Goal: Transaction & Acquisition: Purchase product/service

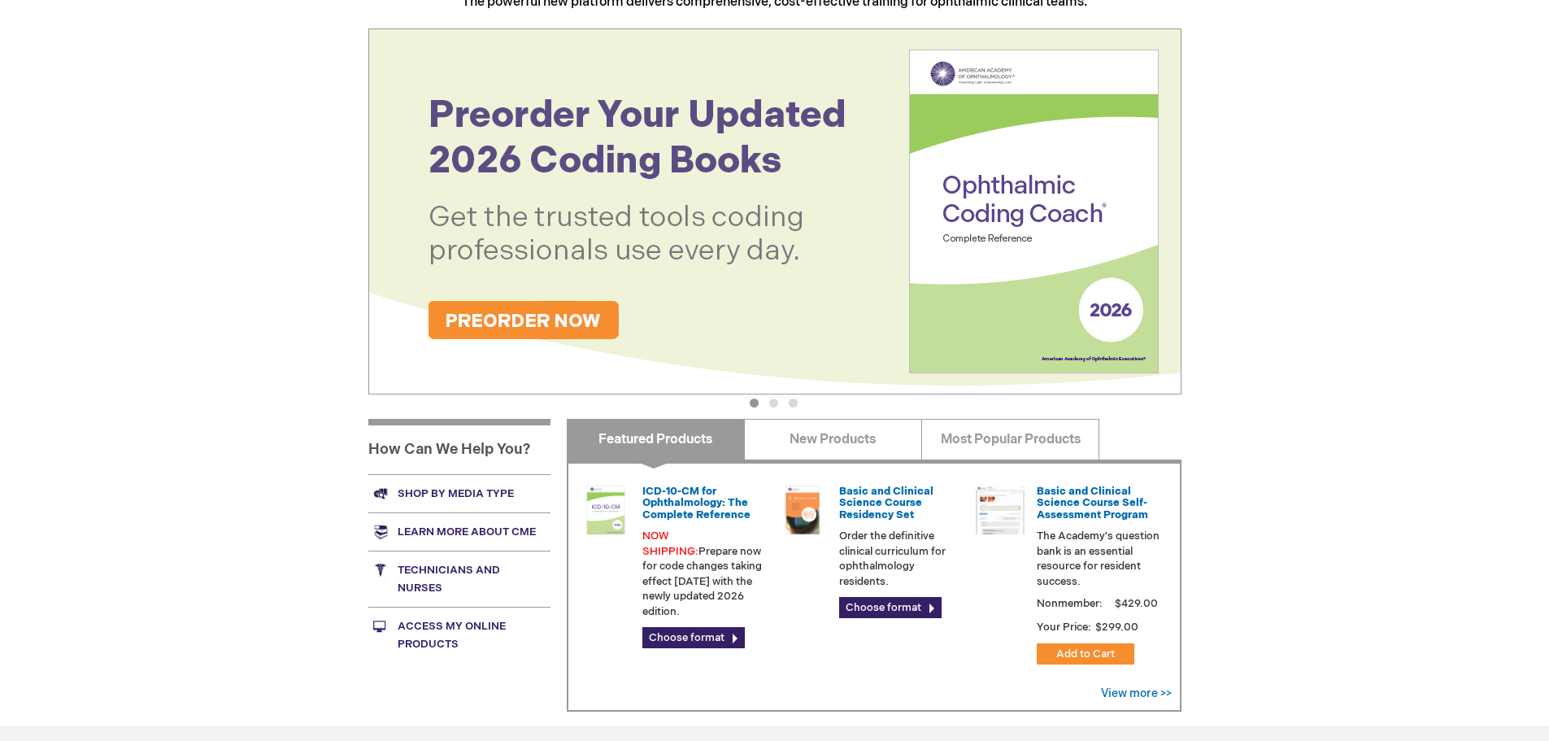
scroll to position [244, 0]
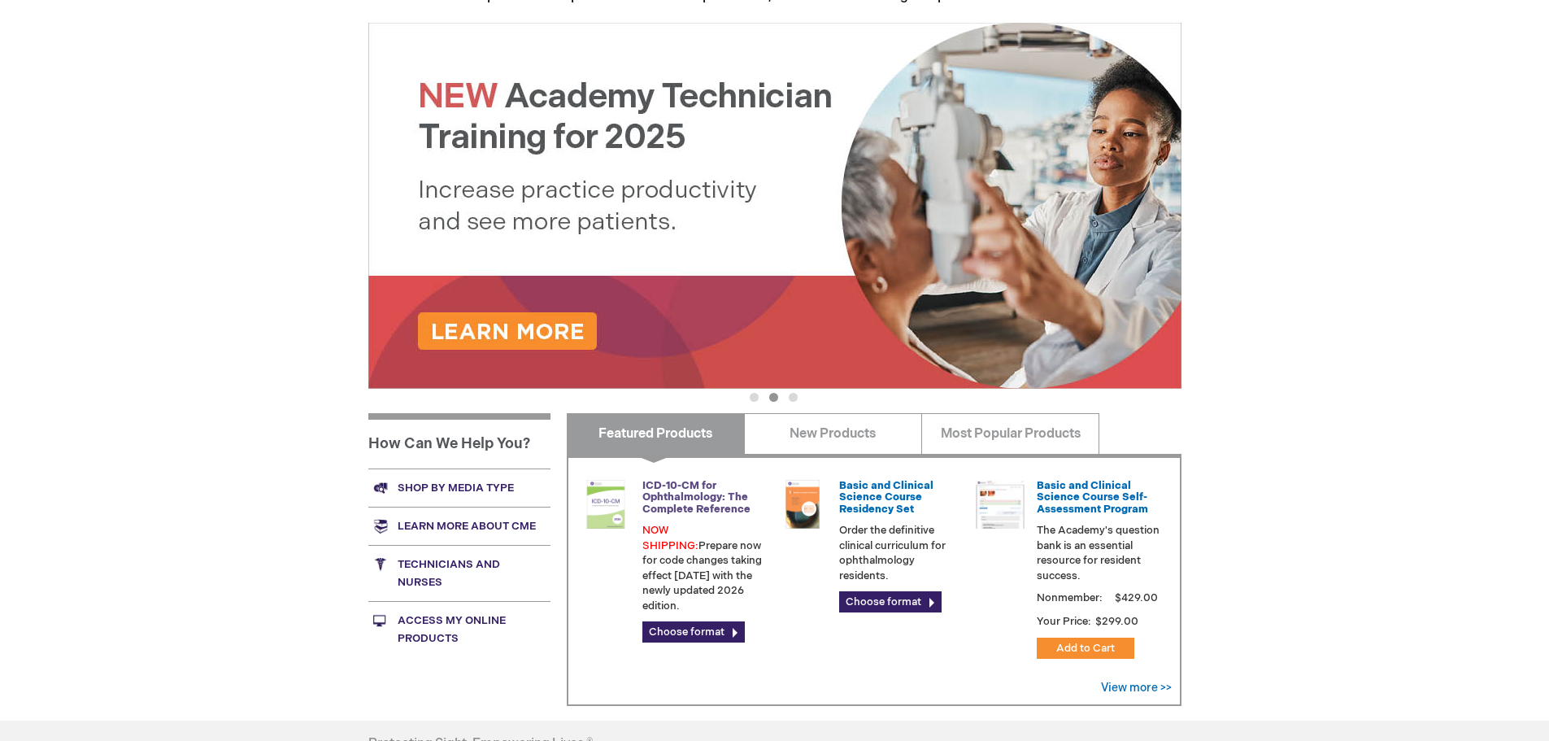
click at [701, 489] on link "ICD-10-CM for Ophthalmology: The Complete Reference" at bounding box center [697, 497] width 108 height 37
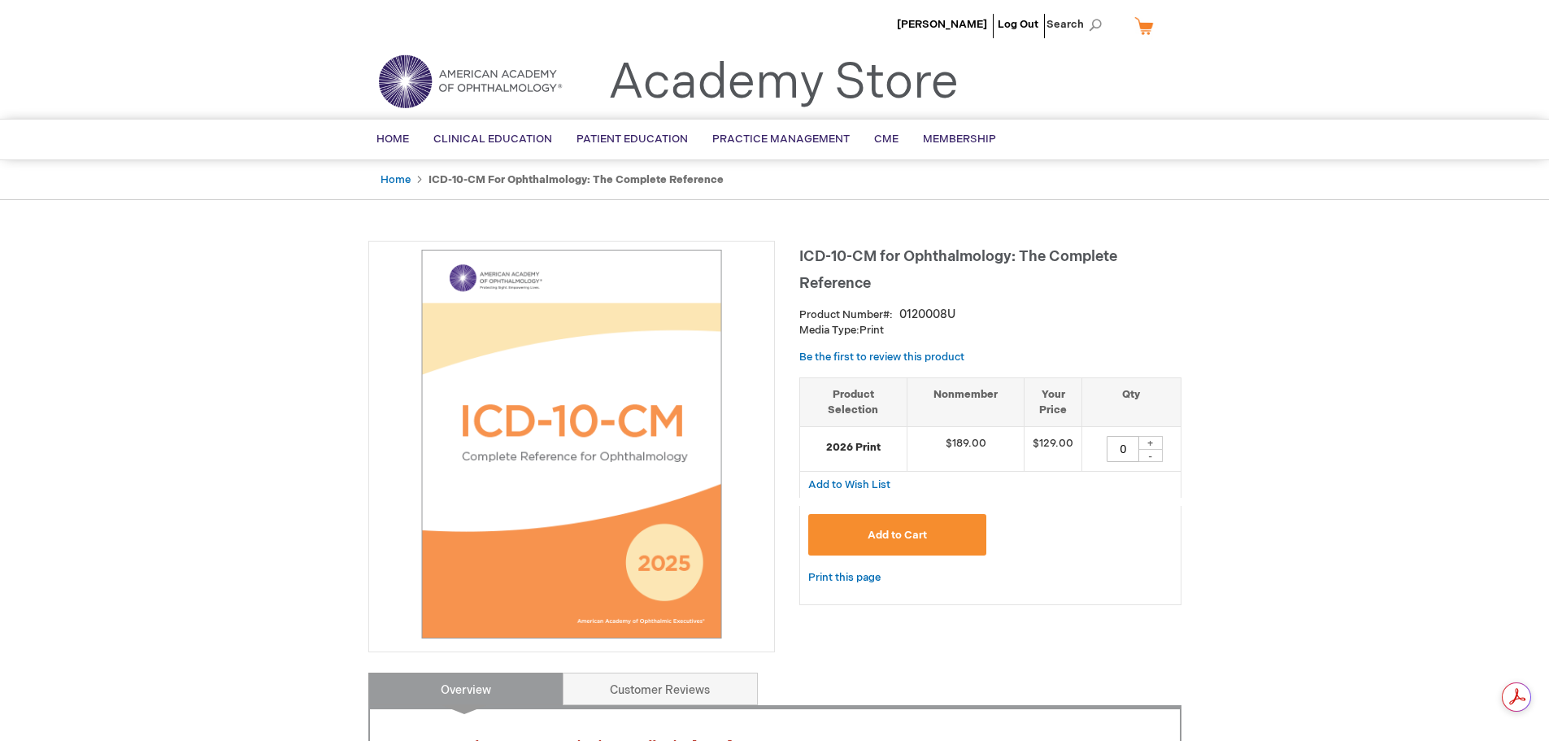
click at [1151, 442] on div "+" at bounding box center [1151, 443] width 24 height 14
type input "1"
click at [922, 533] on span "Add to Cart" at bounding box center [897, 535] width 59 height 13
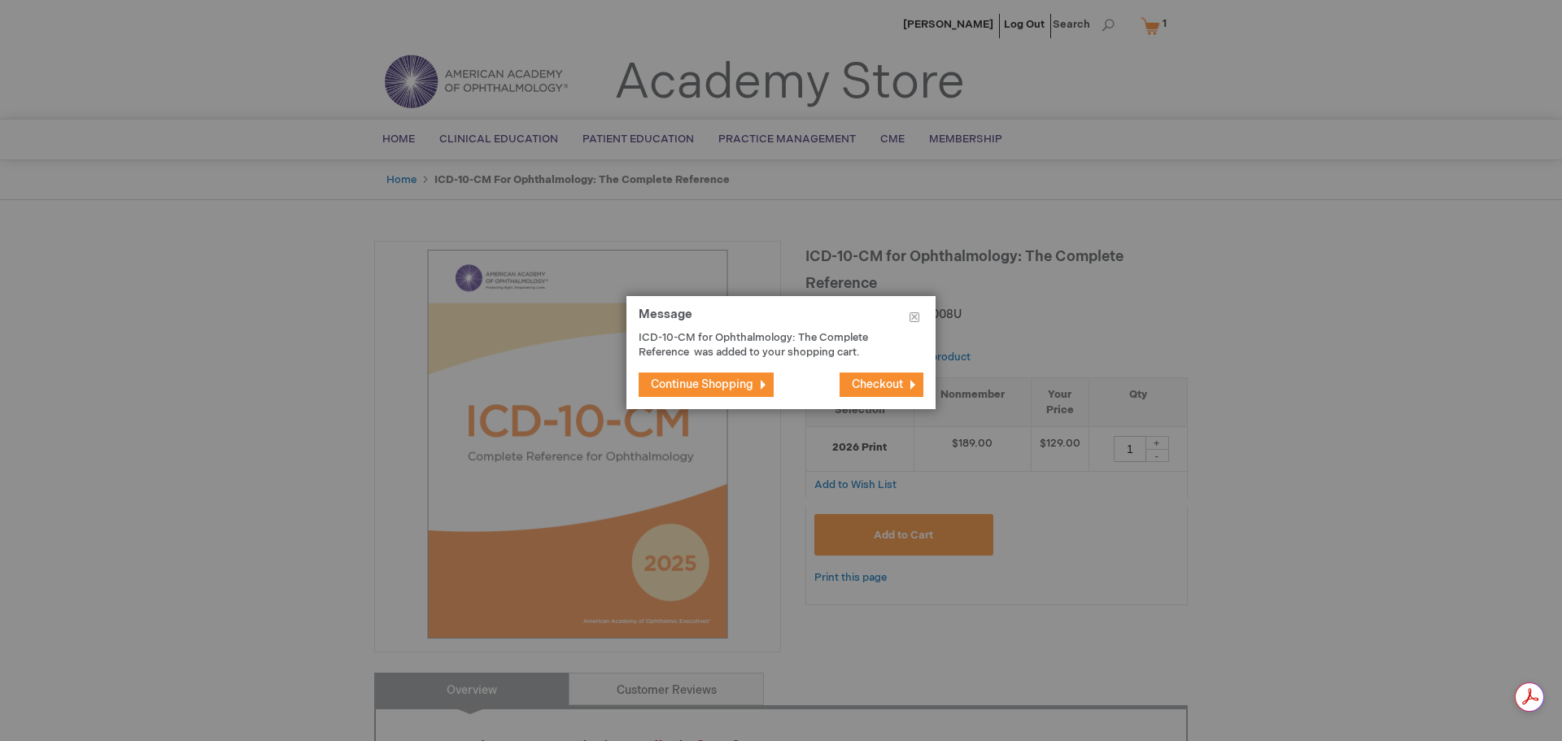
click at [914, 378] on button "Checkout" at bounding box center [881, 384] width 84 height 24
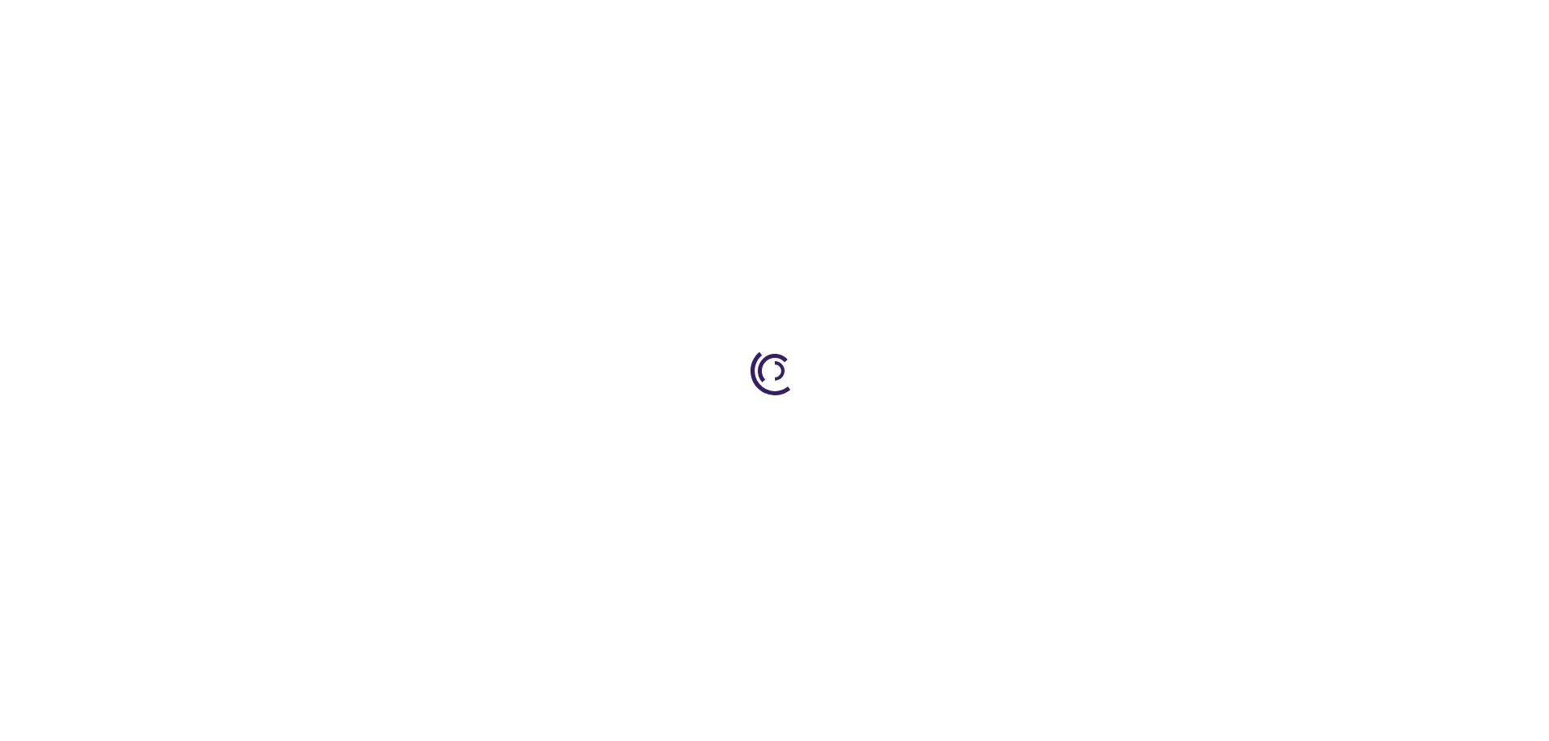
select select "US"
select select "47"
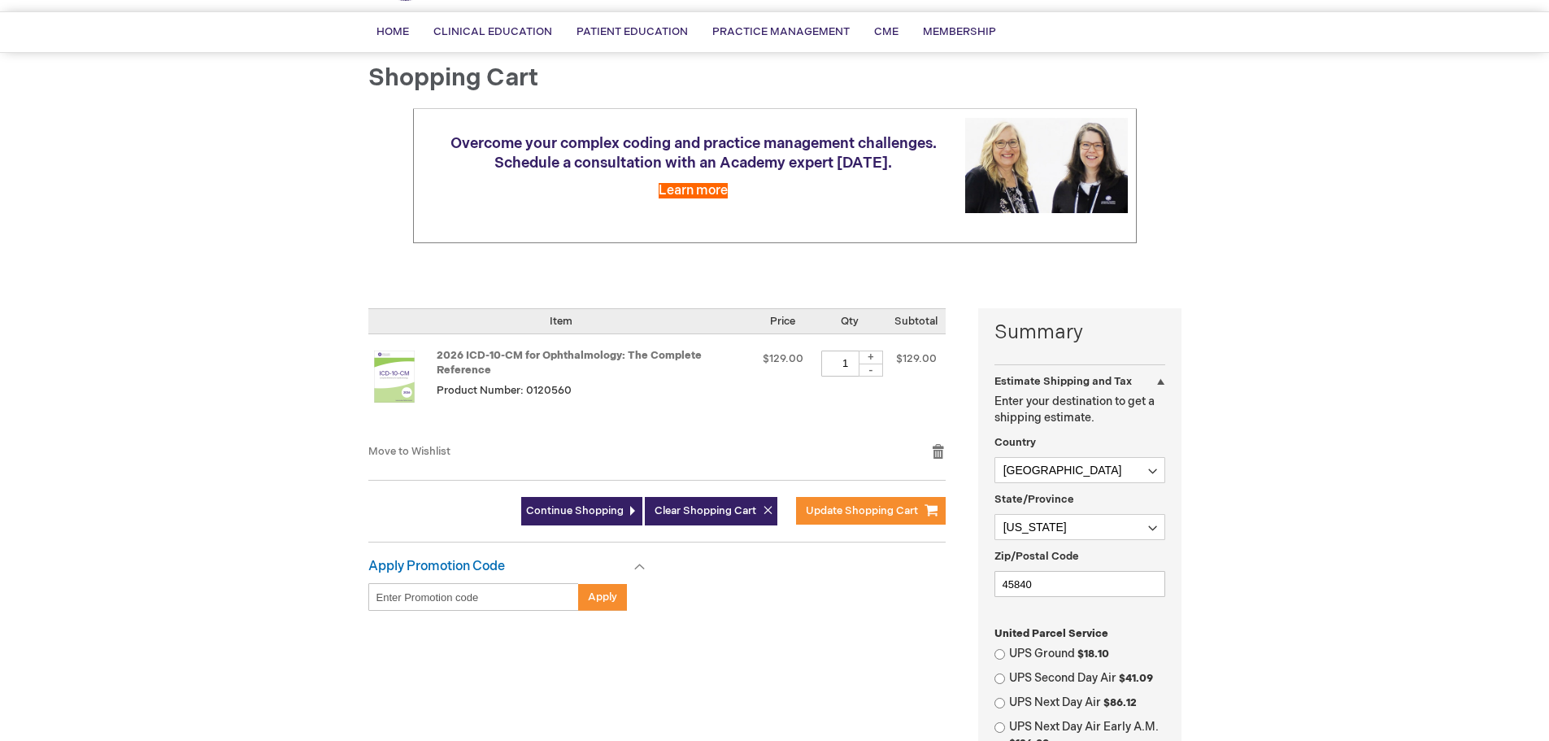
scroll to position [325, 0]
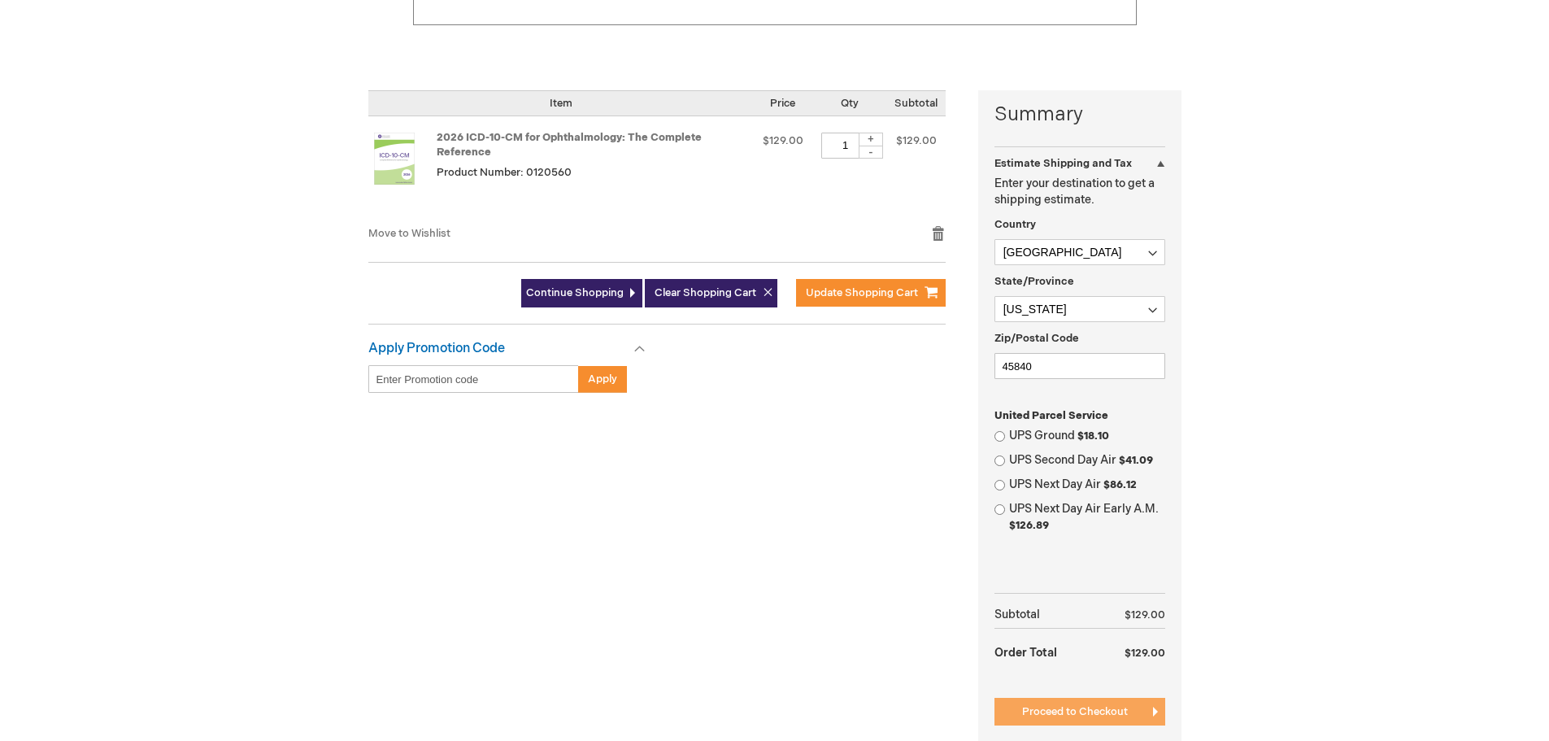
click at [1064, 718] on span "Proceed to Checkout" at bounding box center [1075, 711] width 106 height 13
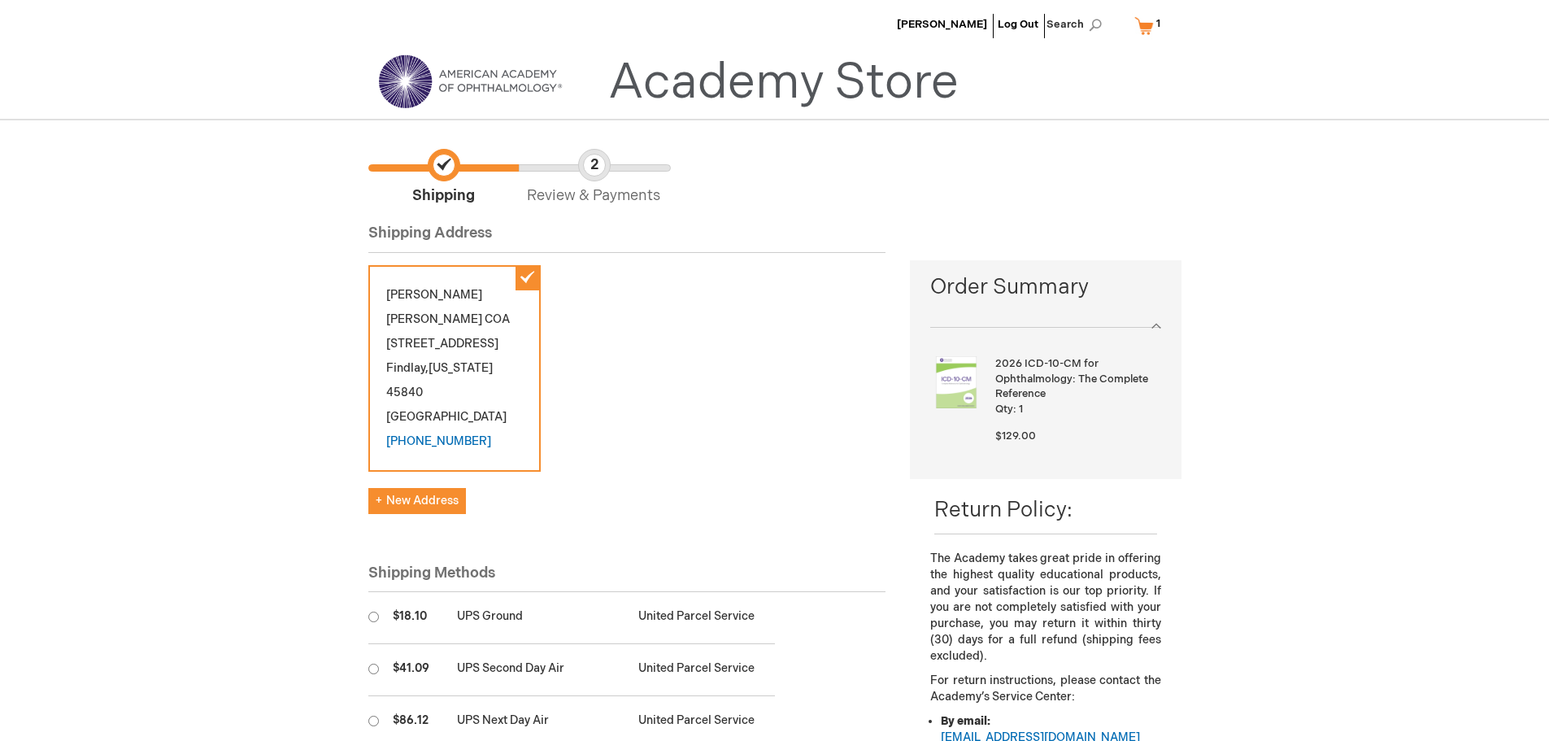
click at [377, 612] on input "radio" at bounding box center [373, 617] width 11 height 11
radio input "true"
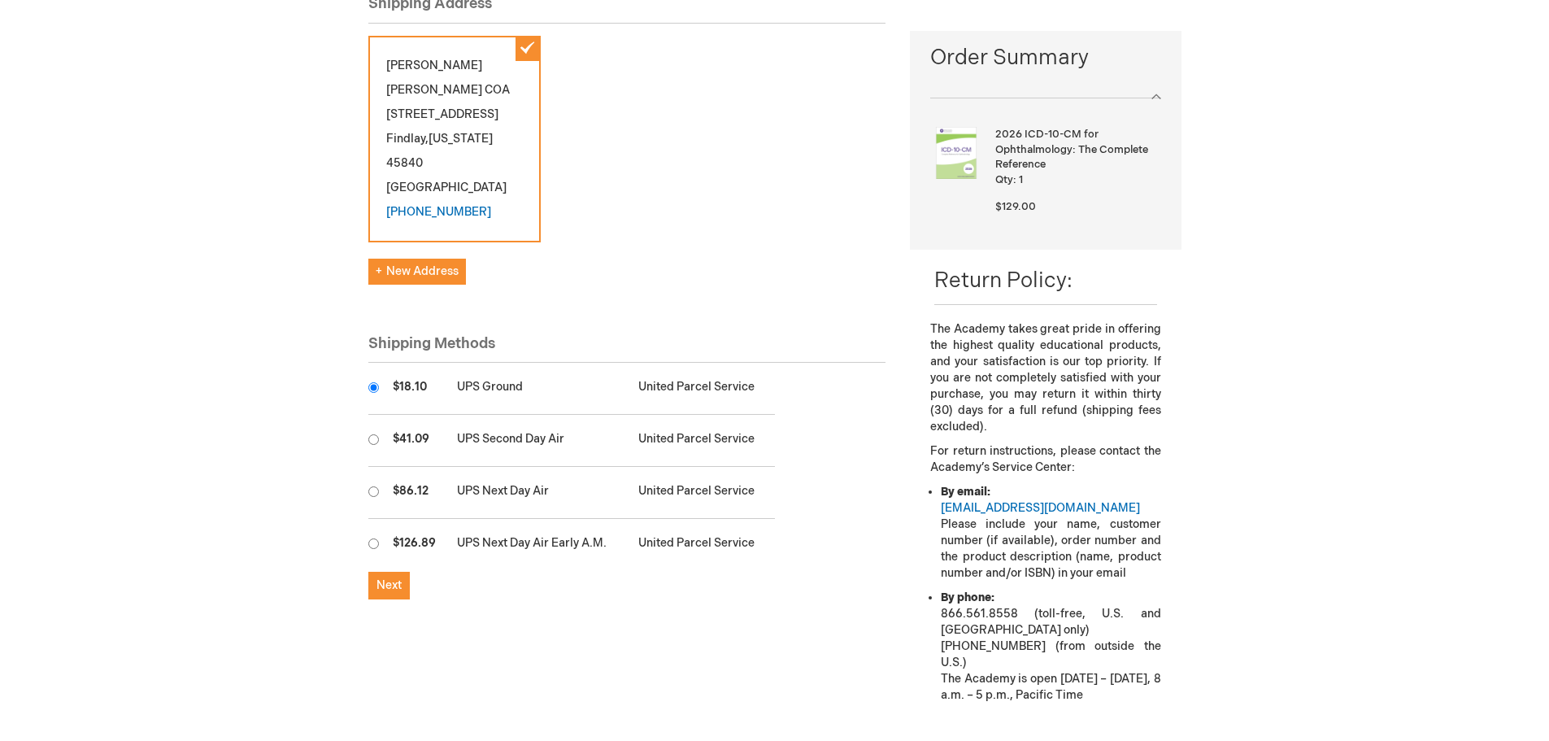
scroll to position [325, 0]
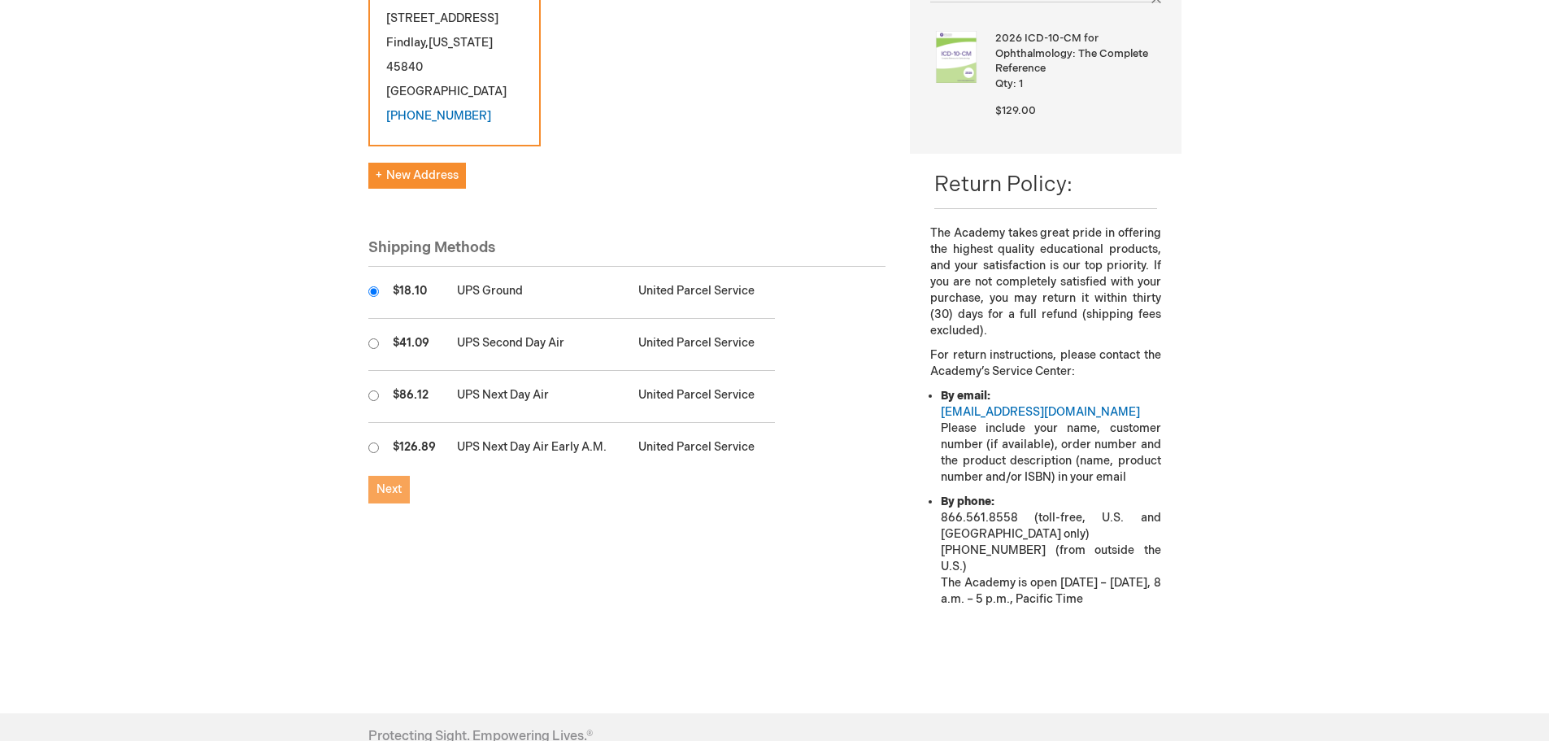
click at [381, 482] on span "Next" at bounding box center [389, 489] width 25 height 14
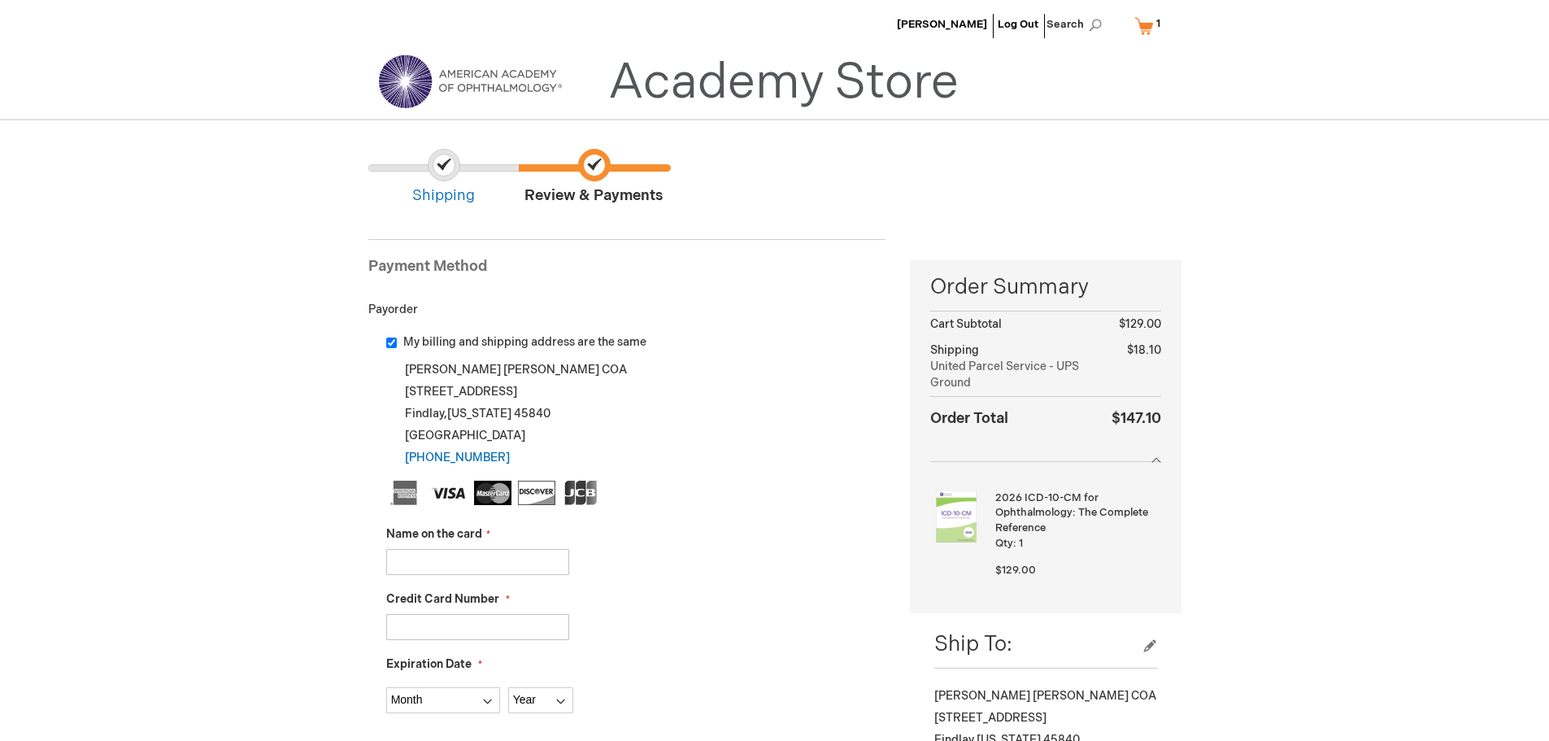
click at [531, 568] on input "Name on the card" at bounding box center [477, 562] width 183 height 26
type input "Melinda Healy"
type input "5589588029757921"
select select "10"
select select "2028"
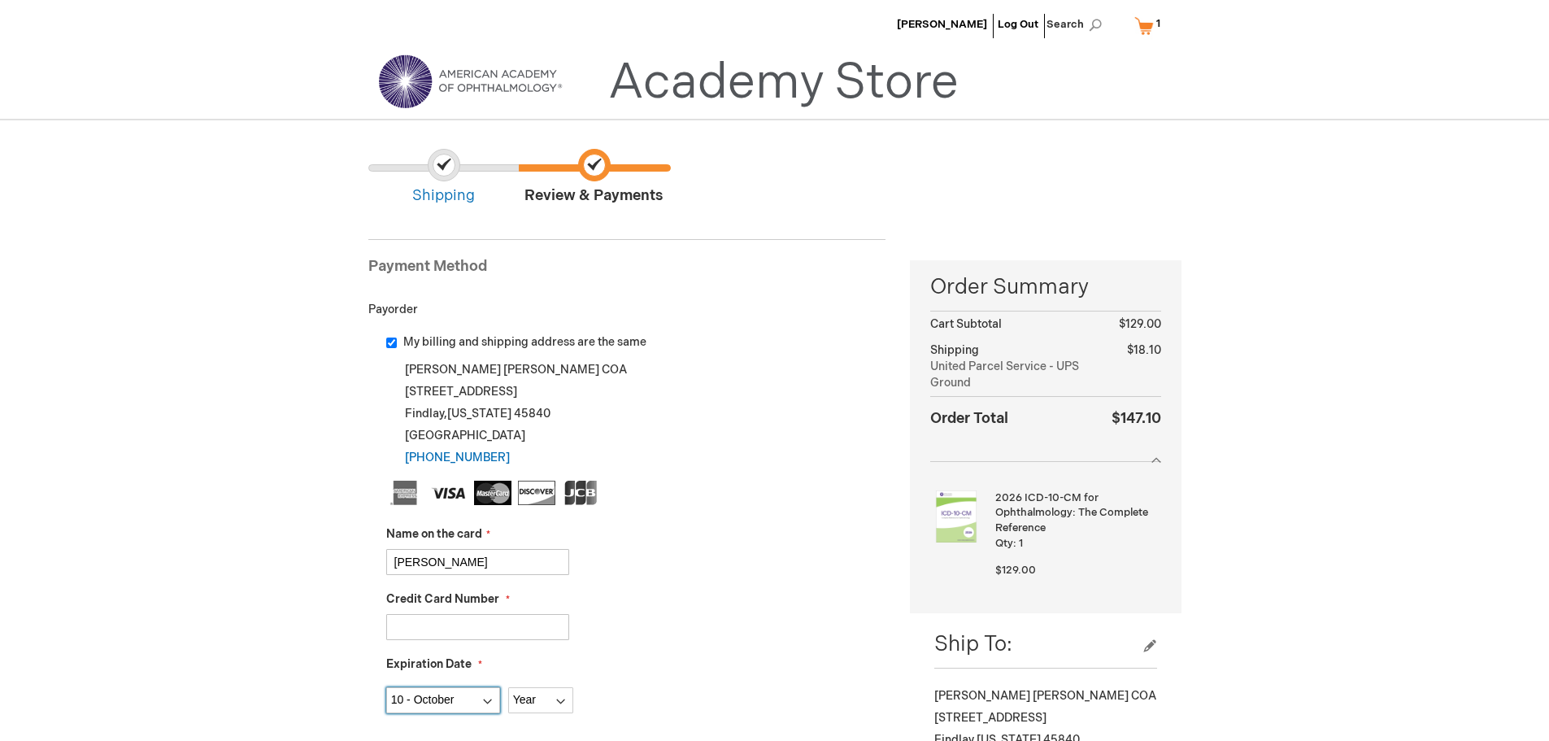
type input "857"
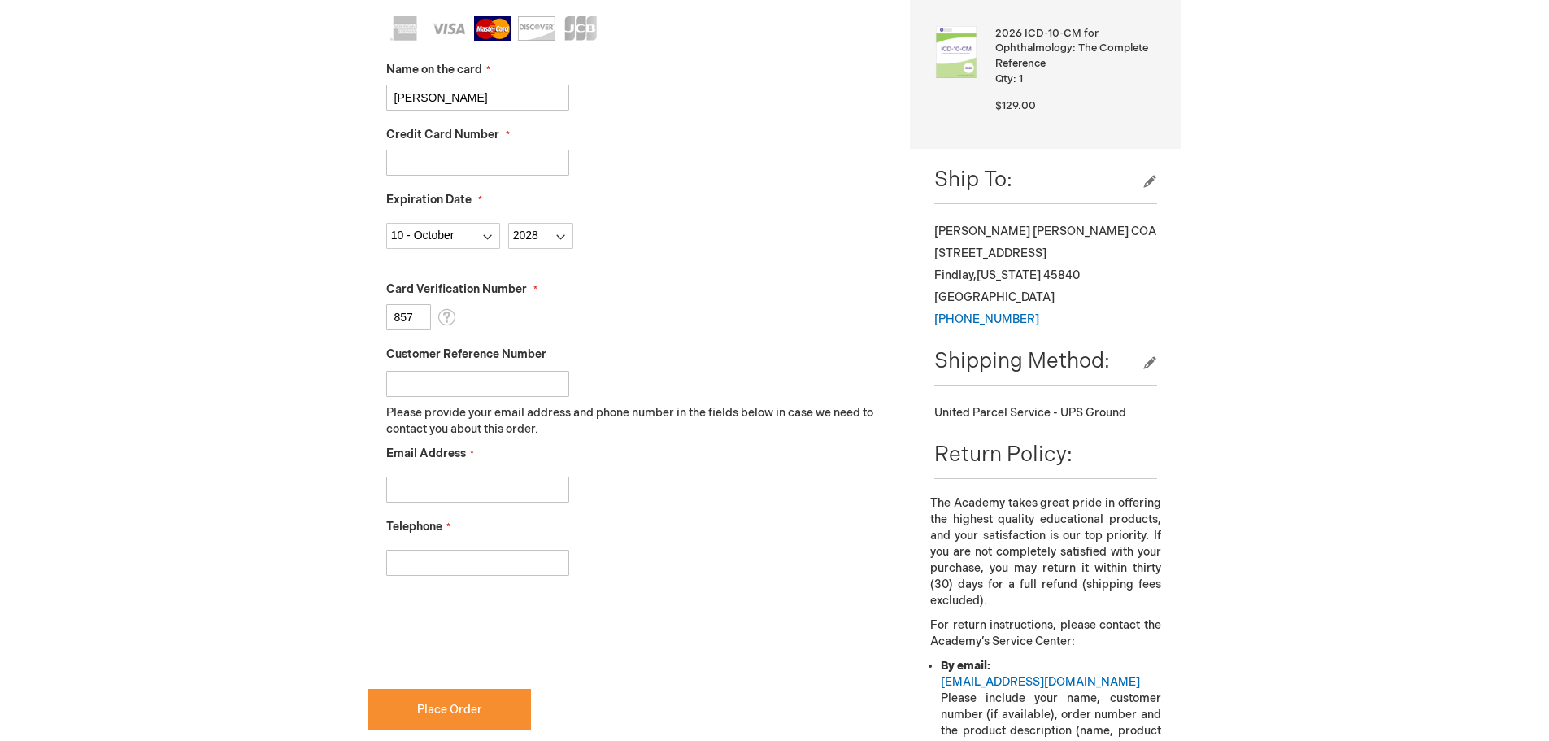
scroll to position [488, 0]
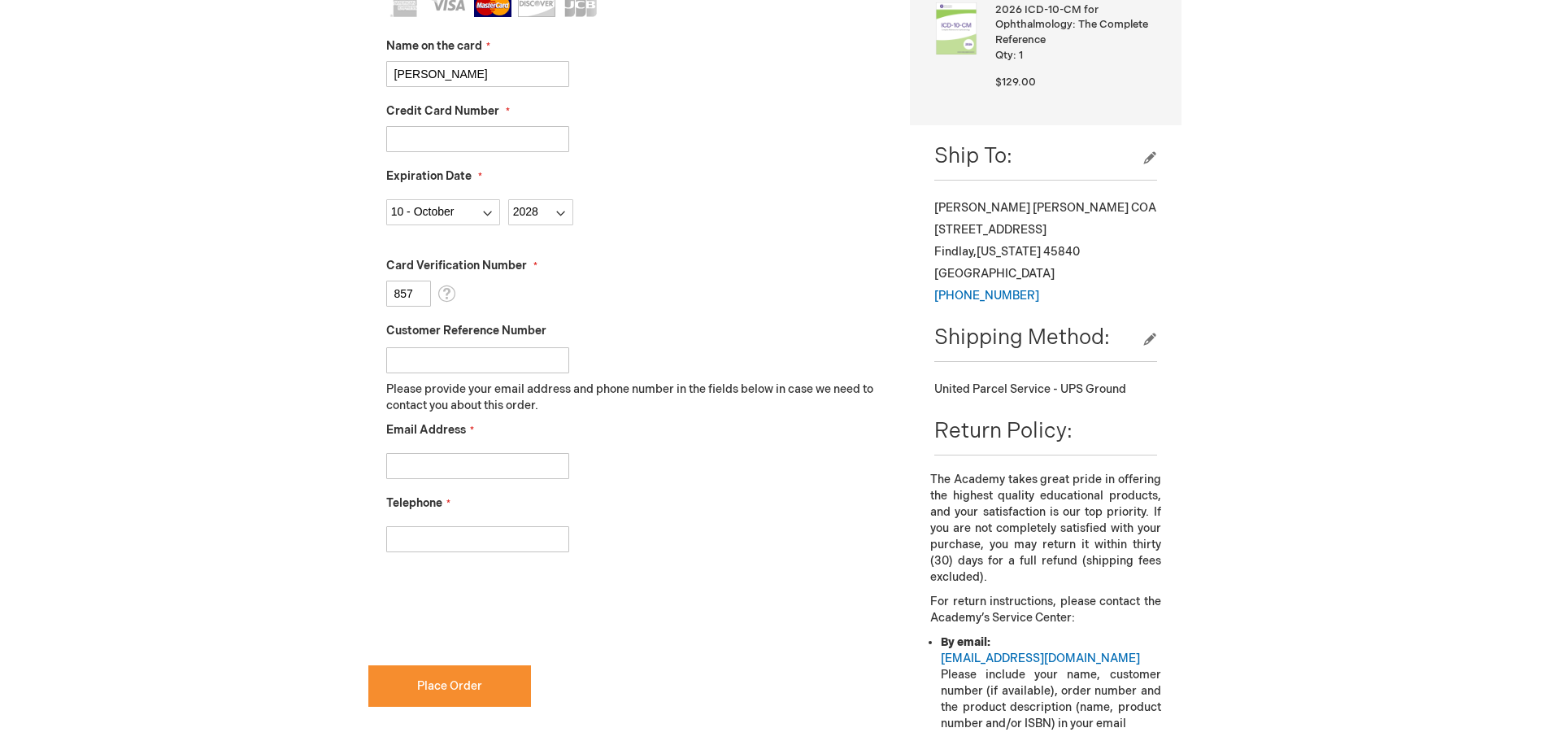
click at [466, 461] on input "Email Address" at bounding box center [477, 466] width 183 height 26
type input "mhealy@spectrumeyecareinc.com"
click at [466, 533] on input "Telephone" at bounding box center [477, 539] width 183 height 26
type input "4194226190"
checkbox input "true"
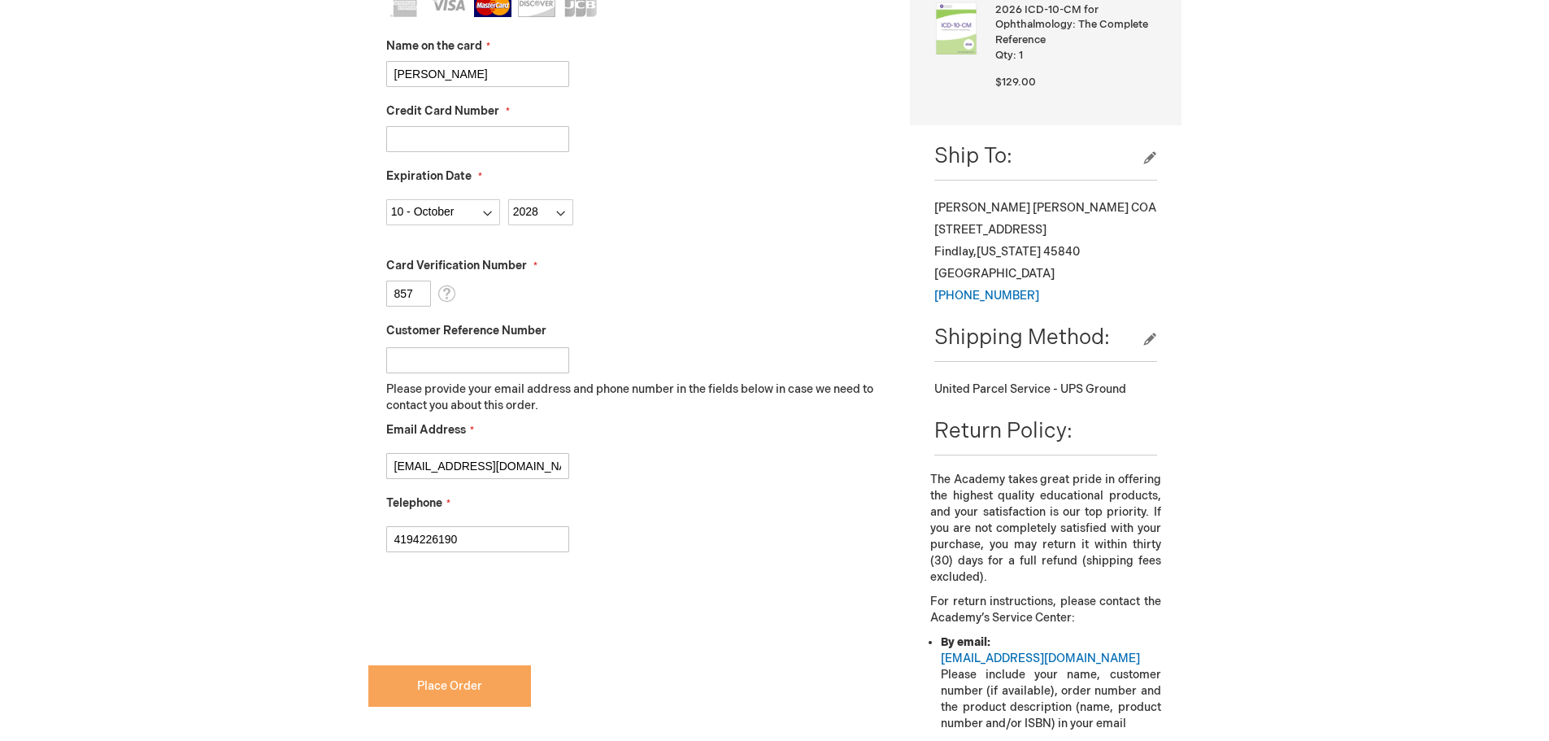
click at [426, 686] on span "Place Order" at bounding box center [449, 686] width 65 height 14
